Goal: Answer question/provide support

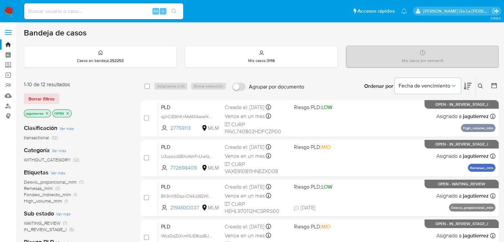
click at [48, 112] on icon "close-filter" at bounding box center [47, 113] width 4 height 4
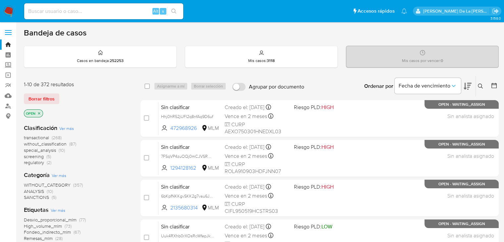
click at [40, 157] on span "screening" at bounding box center [34, 156] width 20 height 7
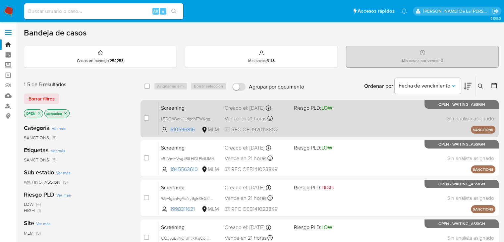
click at [317, 118] on div "Screening L5DObWqrUHdgdMTWKgg0NJmu 610596816 MLM Riesgo PLD: LOW Creado el: 11/…" at bounding box center [326, 118] width 337 height 33
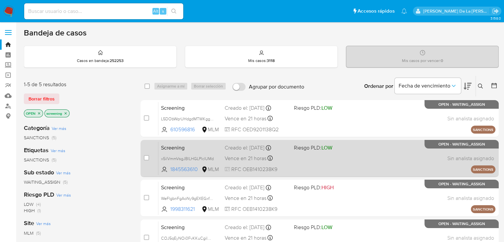
click at [317, 165] on div "Screening x5ilVmmVsgJBlLHGLPlclUMd 1845563610 MLM Riesgo PLD: LOW Creado el: 11…" at bounding box center [326, 157] width 337 height 33
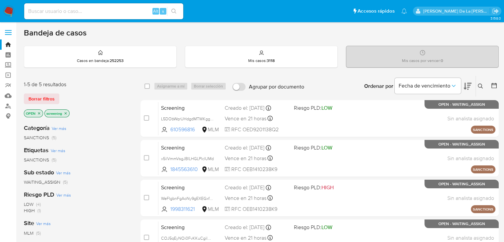
click at [9, 10] on img at bounding box center [8, 11] width 11 height 11
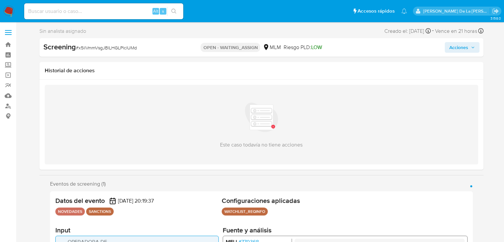
select select "10"
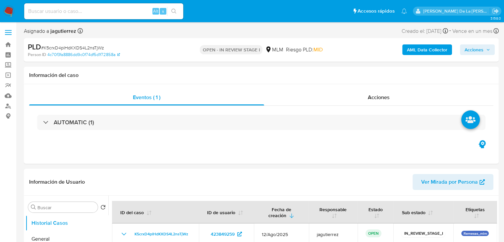
select select "10"
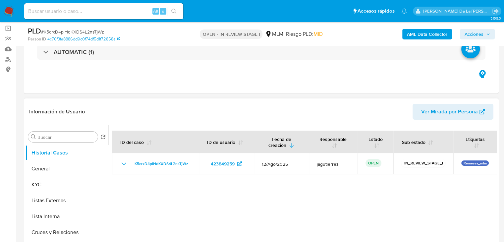
scroll to position [99, 0]
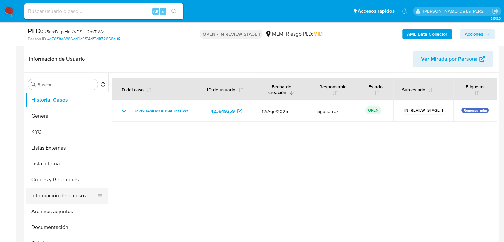
click at [69, 199] on button "Información de accesos" at bounding box center [63, 195] width 77 height 16
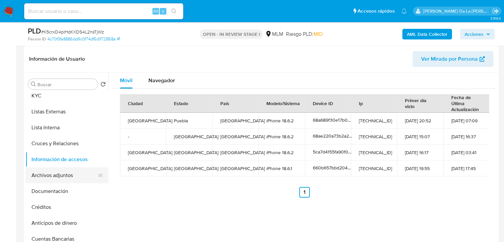
scroll to position [0, 0]
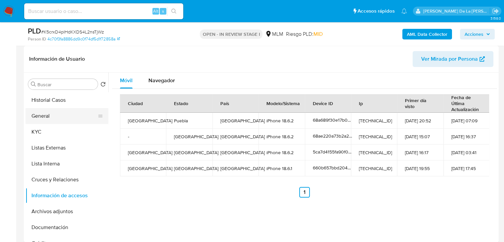
click at [64, 114] on button "General" at bounding box center [63, 116] width 77 height 16
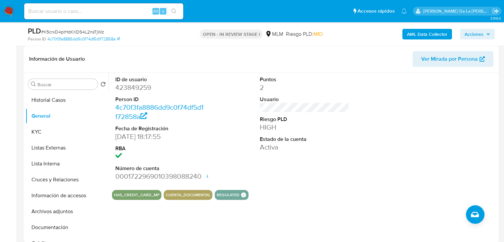
click at [248, 148] on div "ID de usuario 423849259 Person ID 4c70f3fa8886dd9c0f74df5d1f72858a Fecha de Reg…" at bounding box center [304, 129] width 385 height 112
click at [38, 135] on button "KYC" at bounding box center [63, 132] width 77 height 16
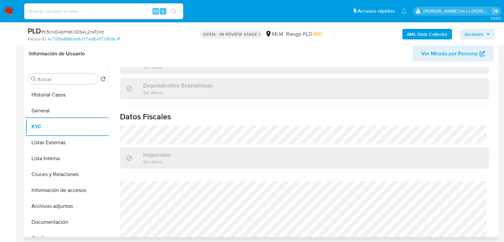
scroll to position [412, 0]
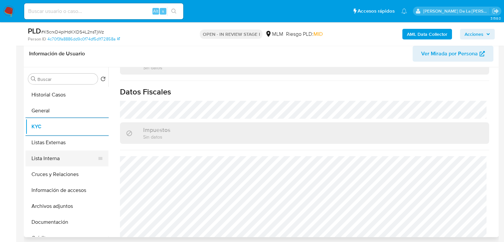
drag, startPoint x: 36, startPoint y: 154, endPoint x: 40, endPoint y: 159, distance: 6.6
click at [40, 159] on button "Lista Interna" at bounding box center [63, 158] width 77 height 16
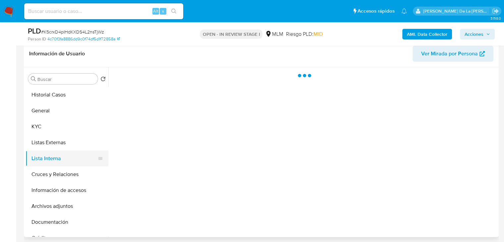
scroll to position [0, 0]
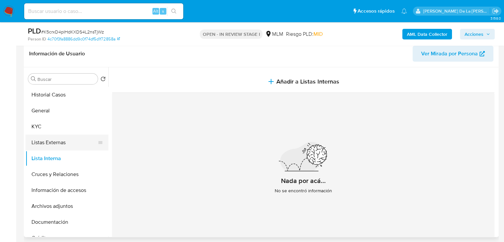
click at [41, 145] on button "Listas Externas" at bounding box center [63, 142] width 77 height 16
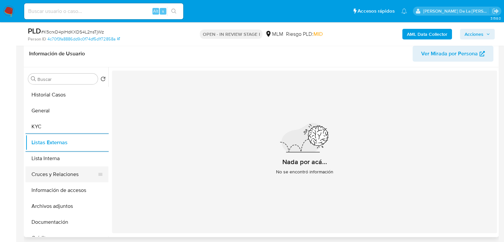
click at [64, 179] on button "Cruces y Relaciones" at bounding box center [63, 174] width 77 height 16
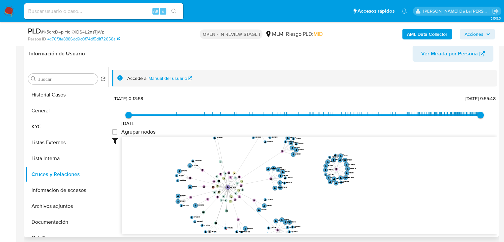
drag, startPoint x: 206, startPoint y: 165, endPoint x: 226, endPoint y: 174, distance: 22.4
click at [226, 174] on icon "device-68ae220a73b2a2ddbbf144bc  user-423849259  423849259 device-681a6ce7a97…" at bounding box center [309, 184] width 375 height 96
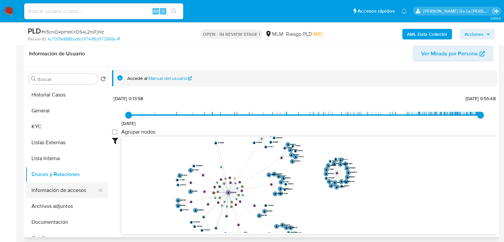
click at [54, 194] on button "Información de accesos" at bounding box center [63, 190] width 77 height 16
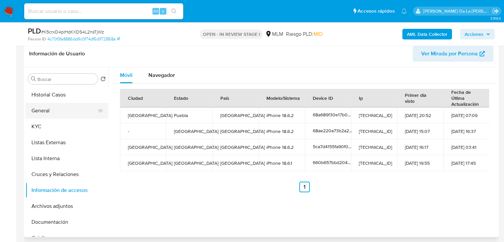
click at [70, 110] on button "General" at bounding box center [63, 111] width 77 height 16
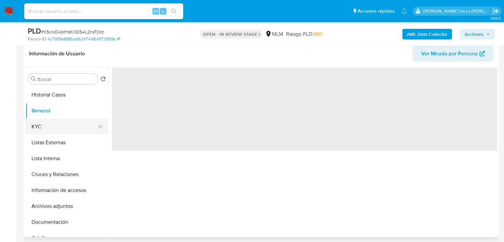
click at [57, 124] on button "KYC" at bounding box center [63, 127] width 77 height 16
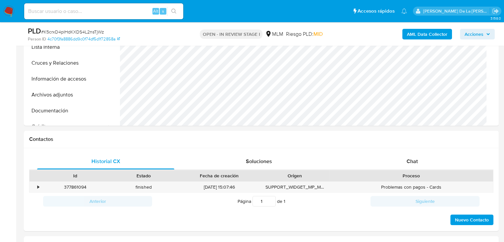
scroll to position [270, 0]
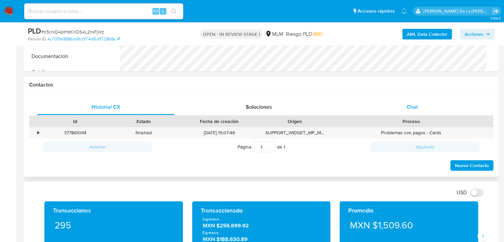
click at [413, 113] on div "Chat" at bounding box center [411, 107] width 137 height 16
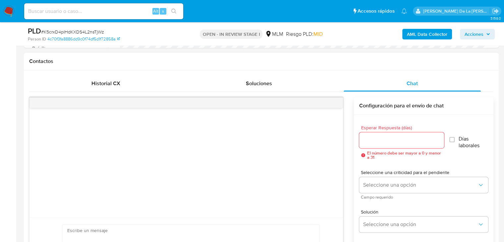
scroll to position [303, 0]
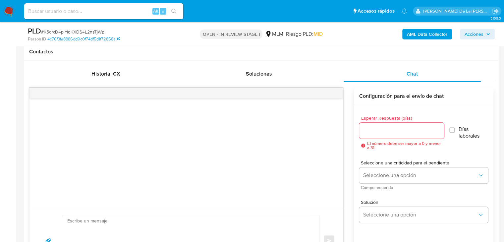
click at [381, 130] on input "Esperar Respuesta (días)" at bounding box center [401, 130] width 85 height 9
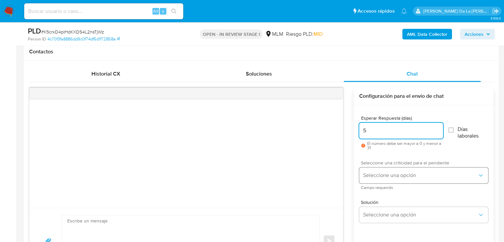
type input "5"
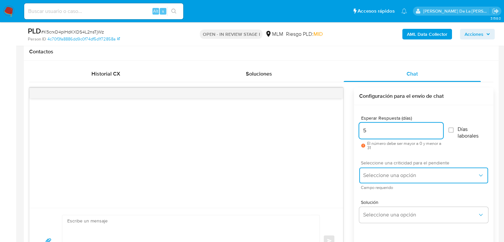
click at [375, 172] on span "Seleccione una opción" at bounding box center [420, 175] width 114 height 7
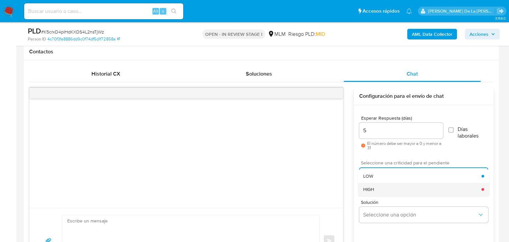
click at [373, 188] on span "HIGH" at bounding box center [368, 189] width 11 height 6
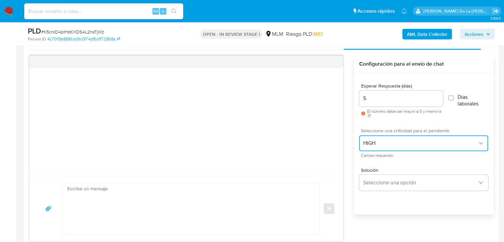
scroll to position [370, 0]
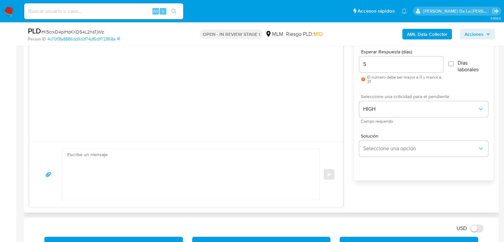
click at [108, 187] on textarea at bounding box center [189, 174] width 244 height 51
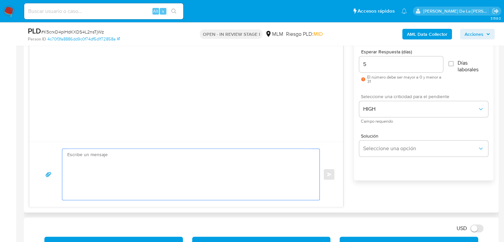
paste textarea "Estimado Cliente, Te comunicamos que de acuerdo con las políticas de control de…"
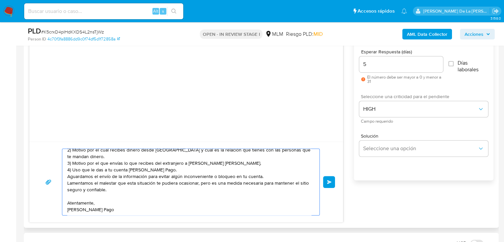
click at [116, 177] on textarea "Estimado Cliente, Te comunicamos que de acuerdo con las políticas de control de…" at bounding box center [189, 182] width 244 height 66
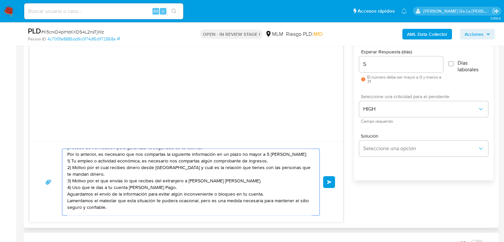
scroll to position [0, 0]
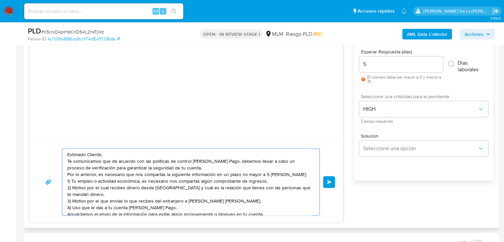
click at [116, 157] on textarea "Estimado Cliente, Te comunicamos que de acuerdo con las políticas de control de…" at bounding box center [189, 182] width 244 height 66
click at [117, 152] on textarea "Estimado Cliente, Te comunicamos que de acuerdo con las políticas de control de…" at bounding box center [189, 182] width 244 height 66
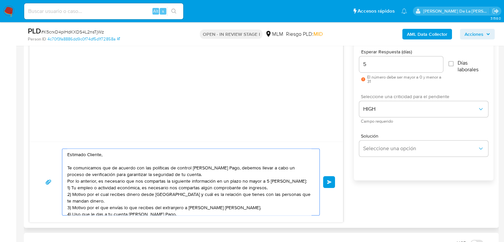
click at [195, 175] on textarea "Estimado Cliente, Te comunicamos que de acuerdo con las políticas de control de…" at bounding box center [189, 182] width 244 height 66
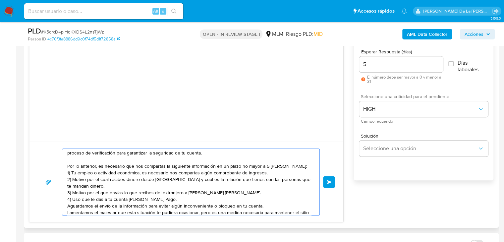
scroll to position [33, 0]
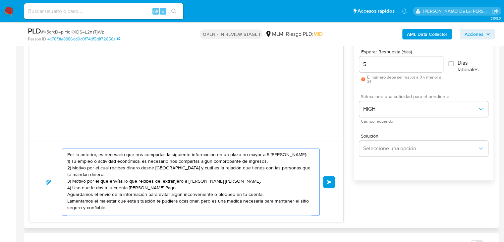
drag, startPoint x: 126, startPoint y: 166, endPoint x: 127, endPoint y: 171, distance: 5.3
click at [127, 171] on textarea "Estimado Cliente, Te comunicamos que de acuerdo con las políticas de control de…" at bounding box center [189, 182] width 244 height 66
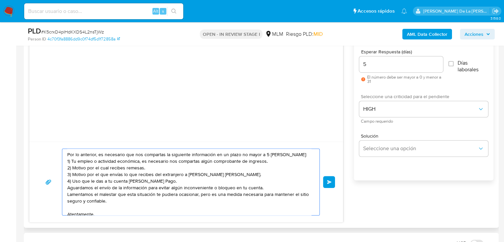
drag, startPoint x: 71, startPoint y: 180, endPoint x: 71, endPoint y: 174, distance: 7.0
click at [71, 174] on textarea "Estimado Cliente, Te comunicamos que de acuerdo con las políticas de control de…" at bounding box center [189, 182] width 244 height 66
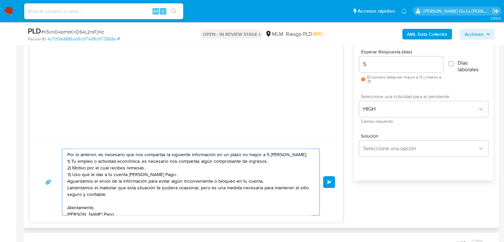
click at [160, 173] on textarea "Estimado Cliente, Te comunicamos que de acuerdo con las políticas de control de…" at bounding box center [189, 182] width 244 height 66
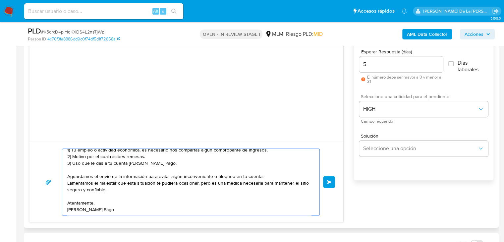
click at [84, 209] on textarea "Estimado Cliente, Te comunicamos que de acuerdo con las políticas de control de…" at bounding box center [189, 182] width 244 height 66
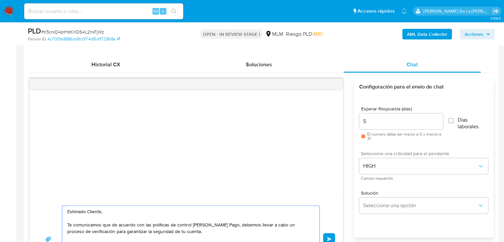
scroll to position [336, 0]
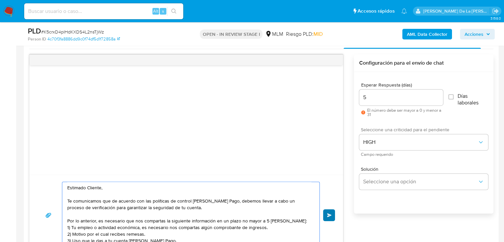
type textarea "Estimado Cliente, Te comunicamos que de acuerdo con las políticas de control de…"
click at [328, 216] on button "Enviar" at bounding box center [329, 215] width 12 height 12
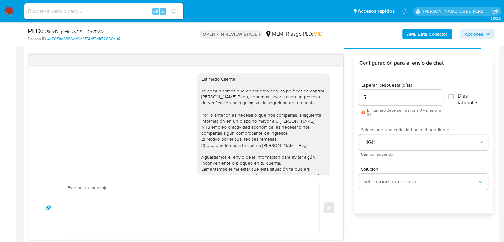
scroll to position [43, 0]
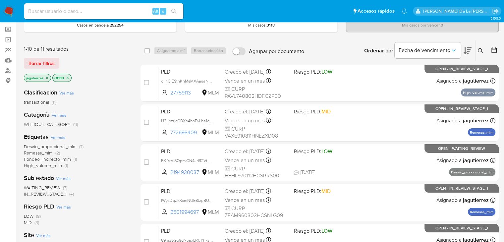
scroll to position [33, 0]
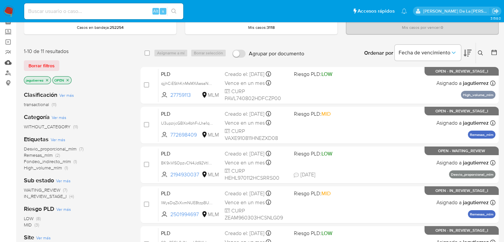
click at [9, 61] on link "Mulan" at bounding box center [39, 62] width 79 height 10
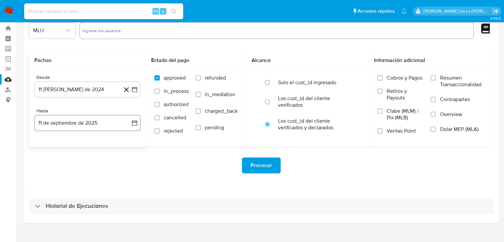
scroll to position [25, 0]
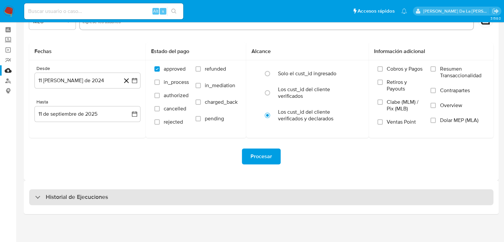
click at [56, 193] on h3 "Historial de Ejecuciones" at bounding box center [77, 197] width 62 height 8
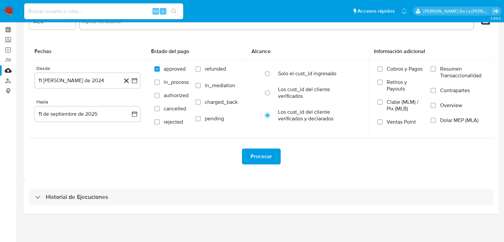
select select "10"
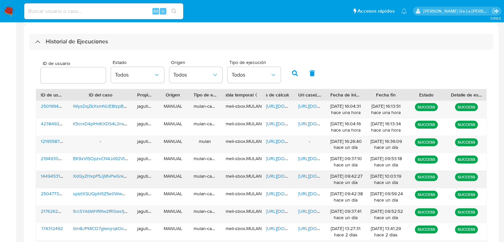
scroll to position [191, 0]
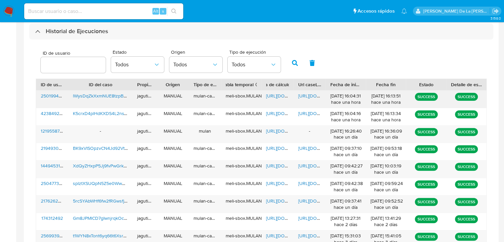
click at [84, 96] on span "lWysDqZkXxmNUE8tzpBUnQss" at bounding box center [105, 95] width 65 height 7
click at [279, 95] on span "https://docs.google.com/spreadsheets/d/1hBoFPC3C8ZonygLUaRdAfv-9LF6jPGmAjRiQETW…" at bounding box center [289, 95] width 46 height 7
click at [309, 95] on span "https://docs.google.com/document/d/1ouea4dRMI6JBR7NRs_baAEvU5gRo2h2olvj5HtuCO2I…" at bounding box center [321, 95] width 46 height 7
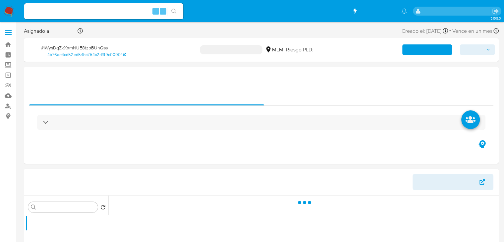
select select "10"
